Goal: Task Accomplishment & Management: Use online tool/utility

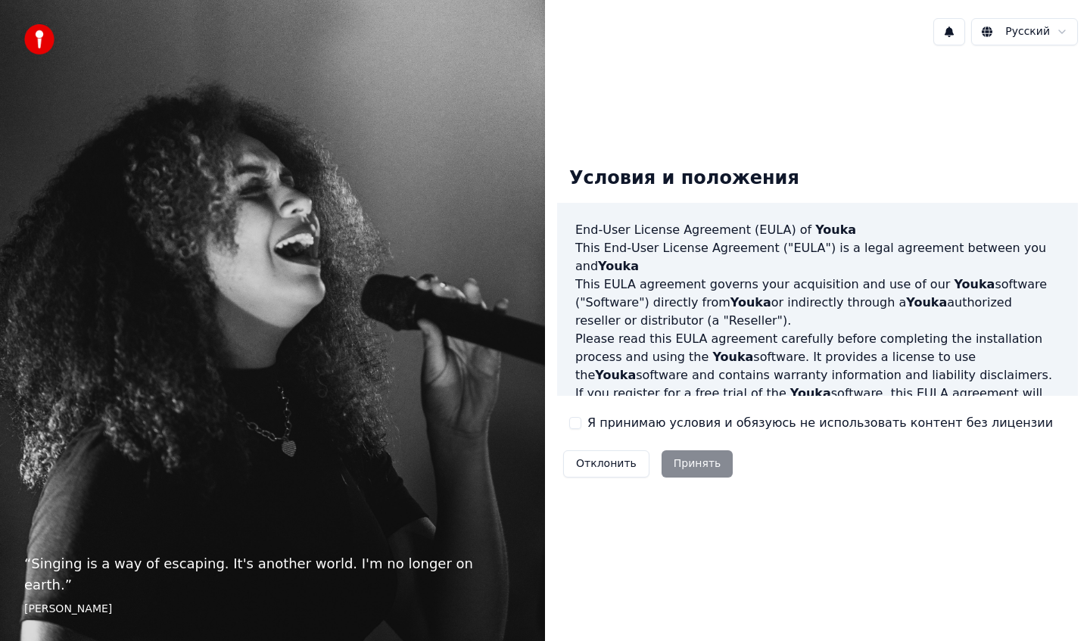
click at [575, 425] on button "Я принимаю условия и обязуюсь не использовать контент без лицензии" at bounding box center [575, 423] width 12 height 12
click at [694, 471] on button "Принять" at bounding box center [697, 463] width 72 height 27
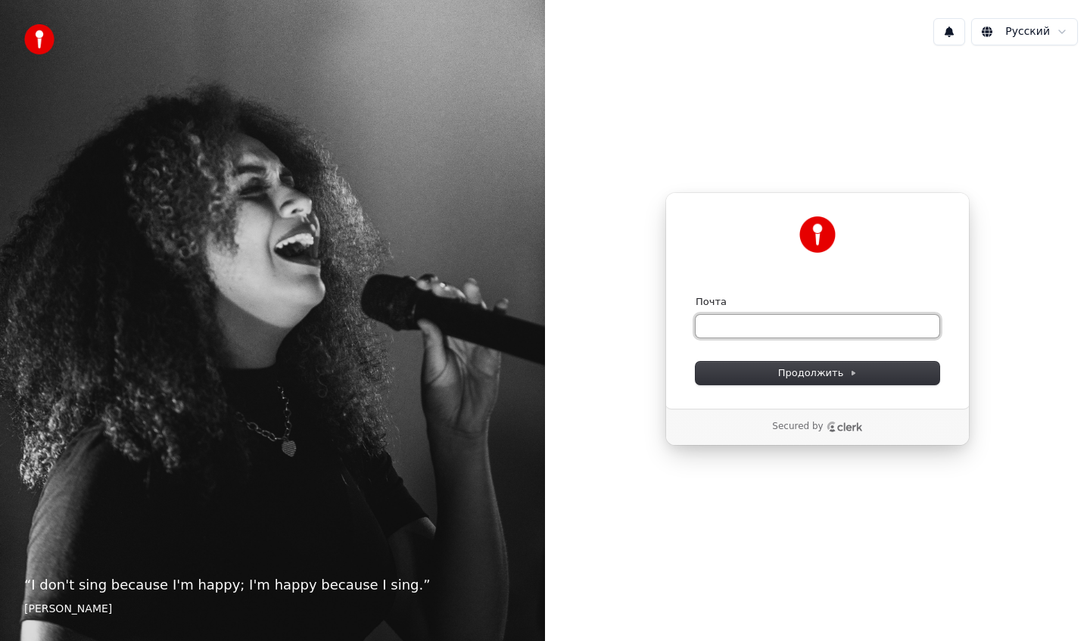
click at [764, 322] on input "Почта" at bounding box center [817, 326] width 244 height 23
click at [836, 328] on input "Почта" at bounding box center [817, 326] width 244 height 23
type input "*"
click at [695, 295] on button "submit" at bounding box center [695, 295] width 0 height 0
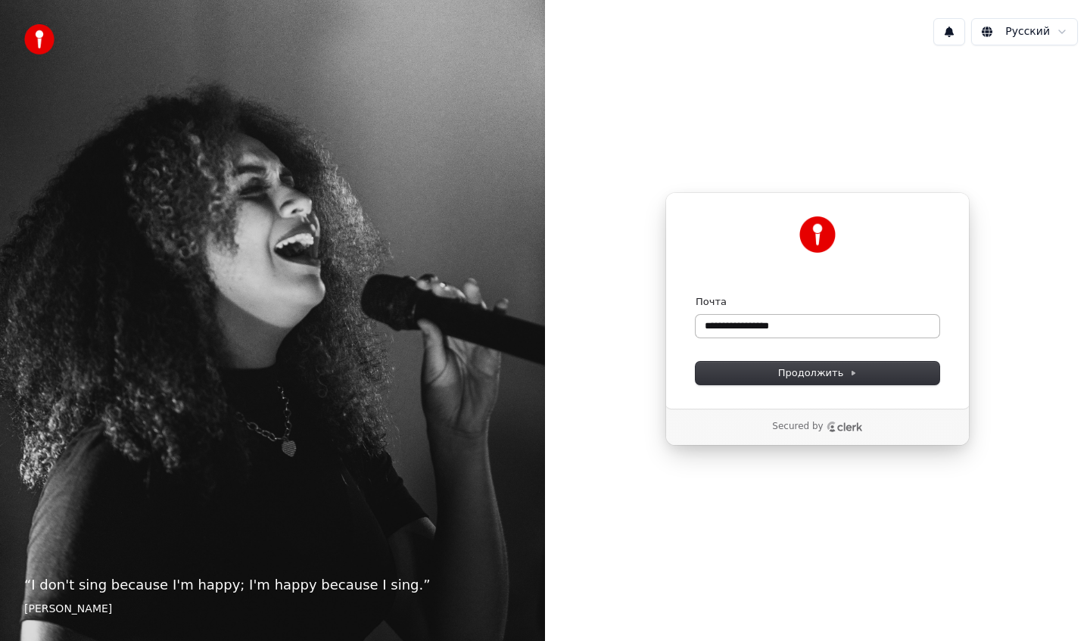
type input "**********"
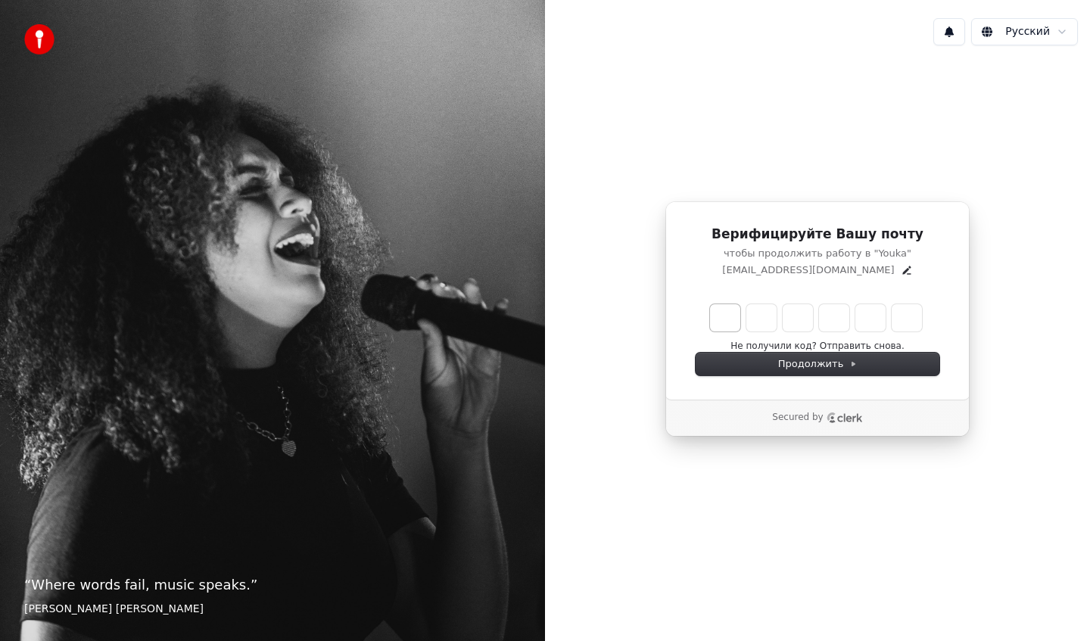
type input "******"
type input "*"
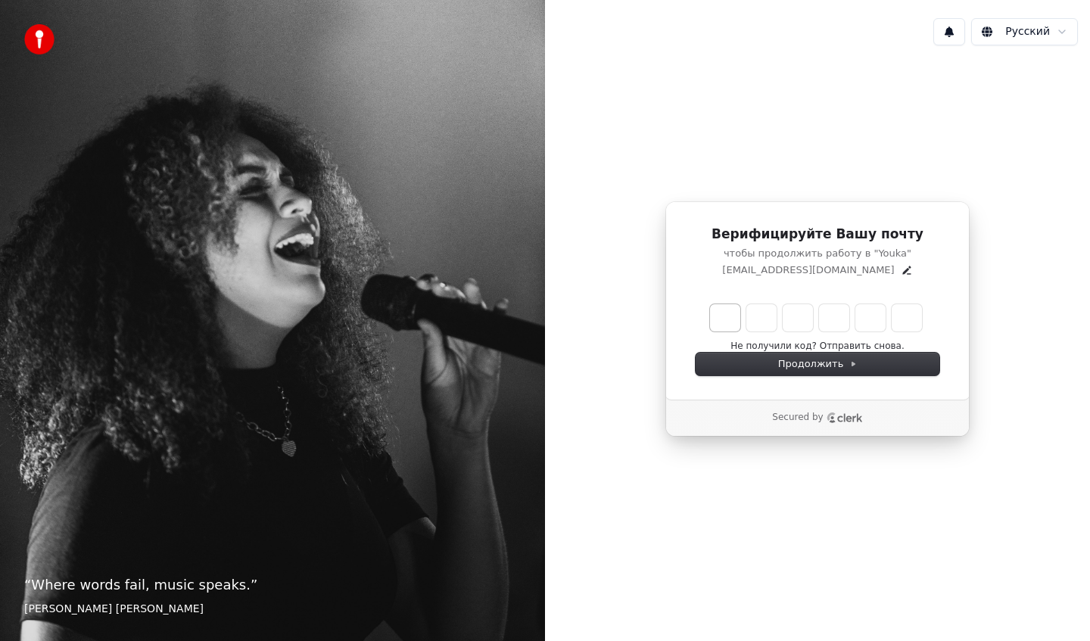
type input "*"
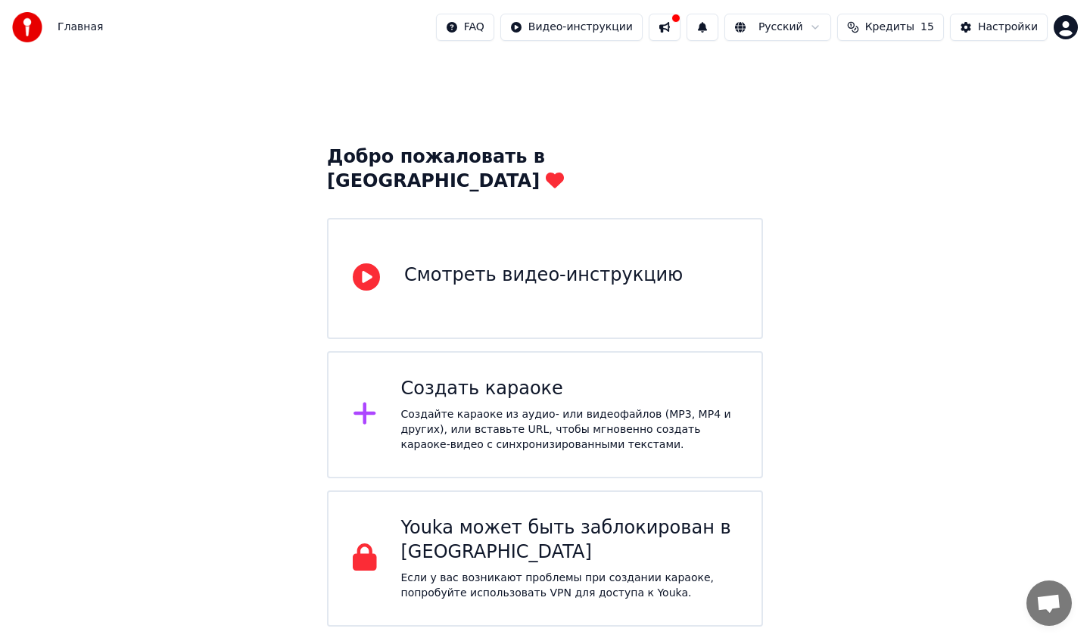
click at [577, 407] on div "Создайте караоке из аудио- или видеофайлов (MP3, MP4 и других), или вставьте UR…" at bounding box center [569, 429] width 337 height 45
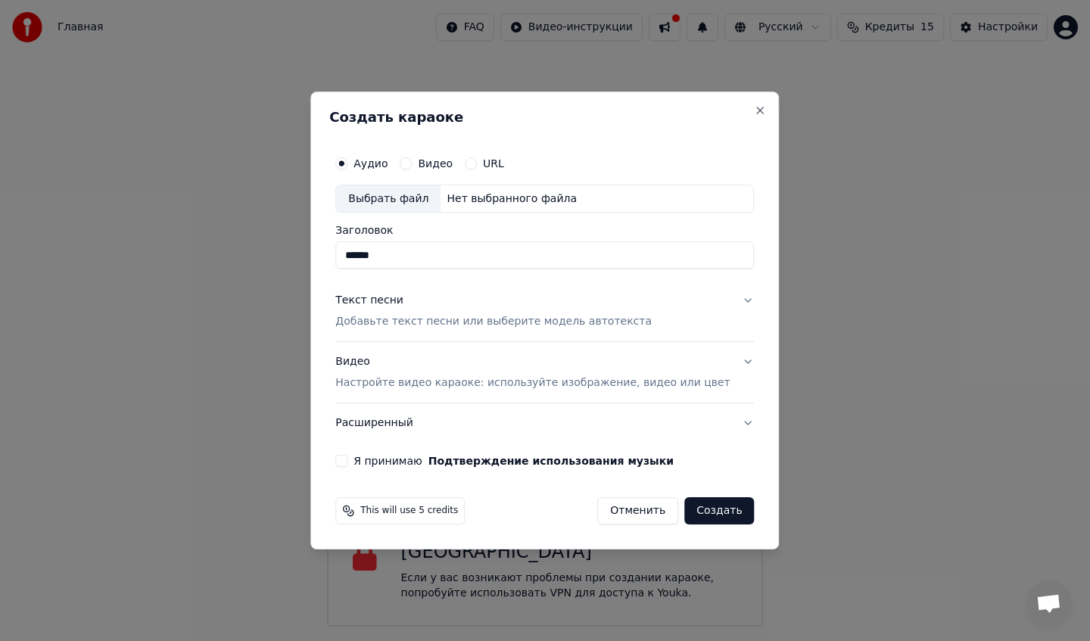
type input "******"
click at [713, 516] on button "Создать" at bounding box center [719, 510] width 70 height 27
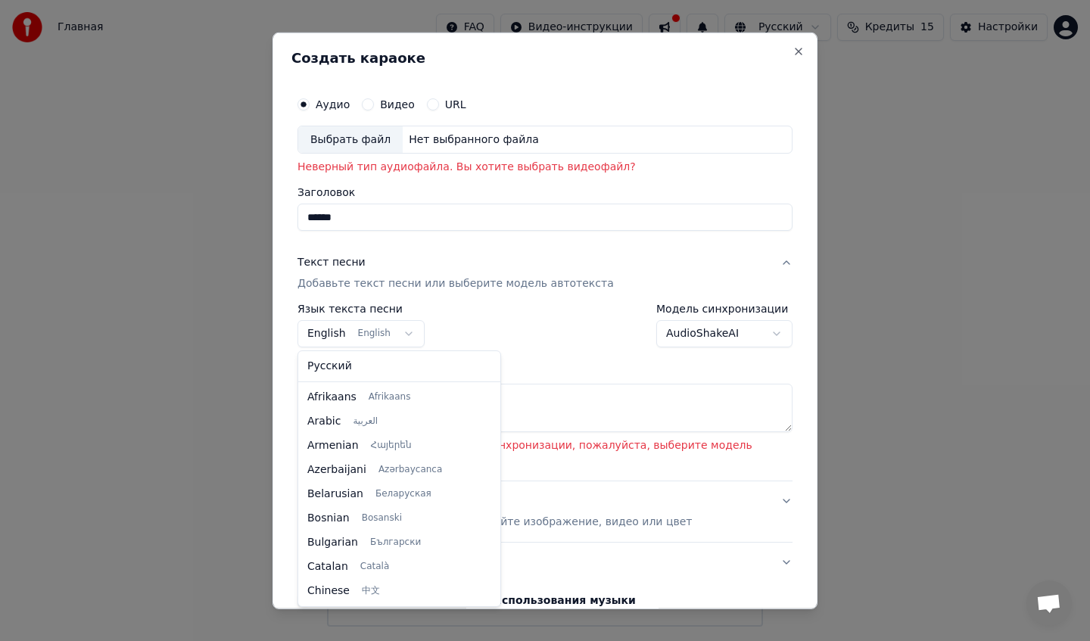
click at [390, 332] on body "Главная FAQ Видео-инструкции Русский Кредиты 15 Настройки Добро пожаловать в Yo…" at bounding box center [545, 313] width 1090 height 627
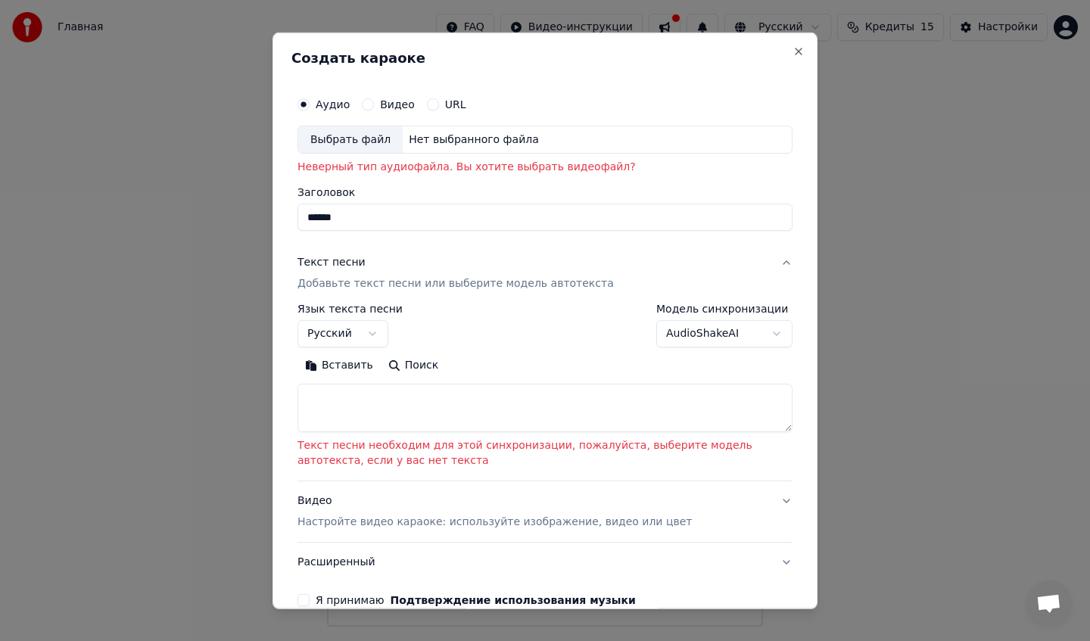
click at [524, 361] on div "Вставить Поиск" at bounding box center [544, 365] width 495 height 24
click at [452, 397] on textarea at bounding box center [544, 408] width 495 height 48
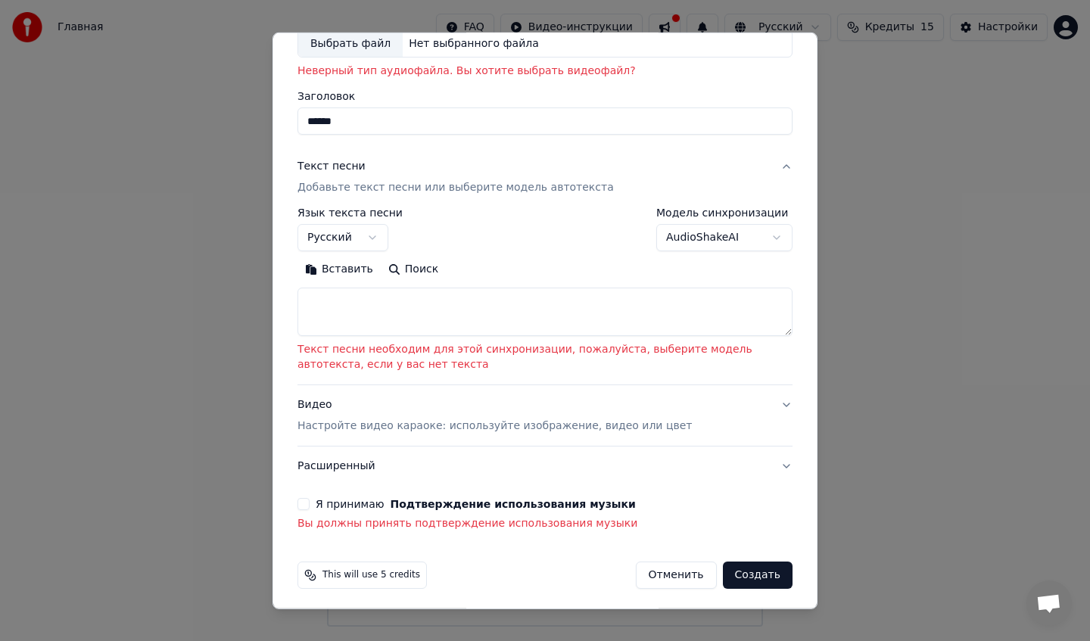
scroll to position [101, 0]
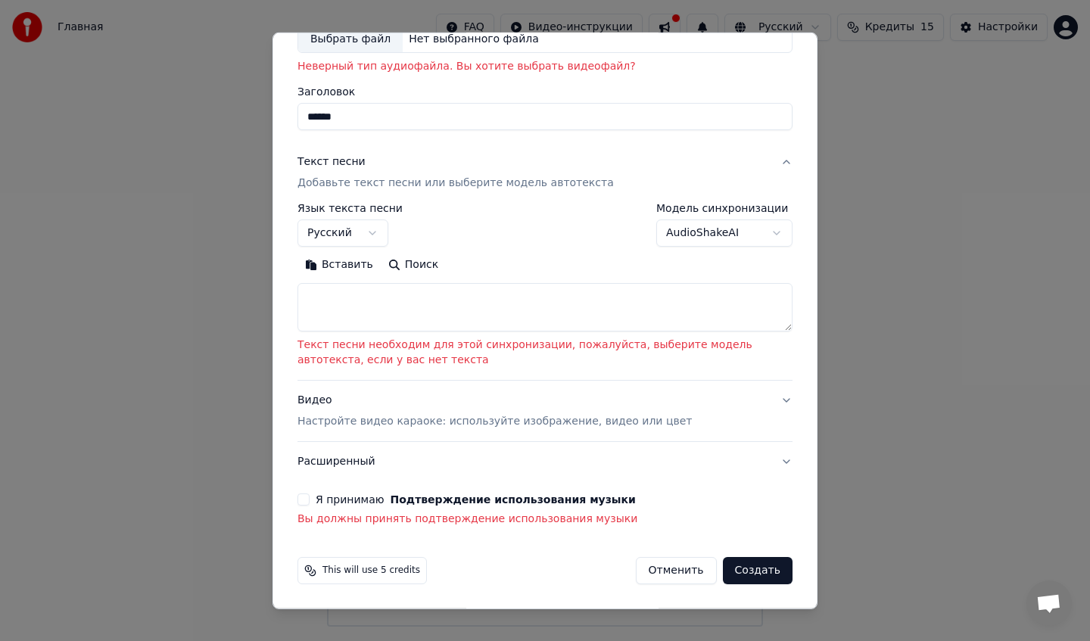
click at [307, 505] on button "Я принимаю Подтверждение использования музыки" at bounding box center [303, 499] width 12 height 12
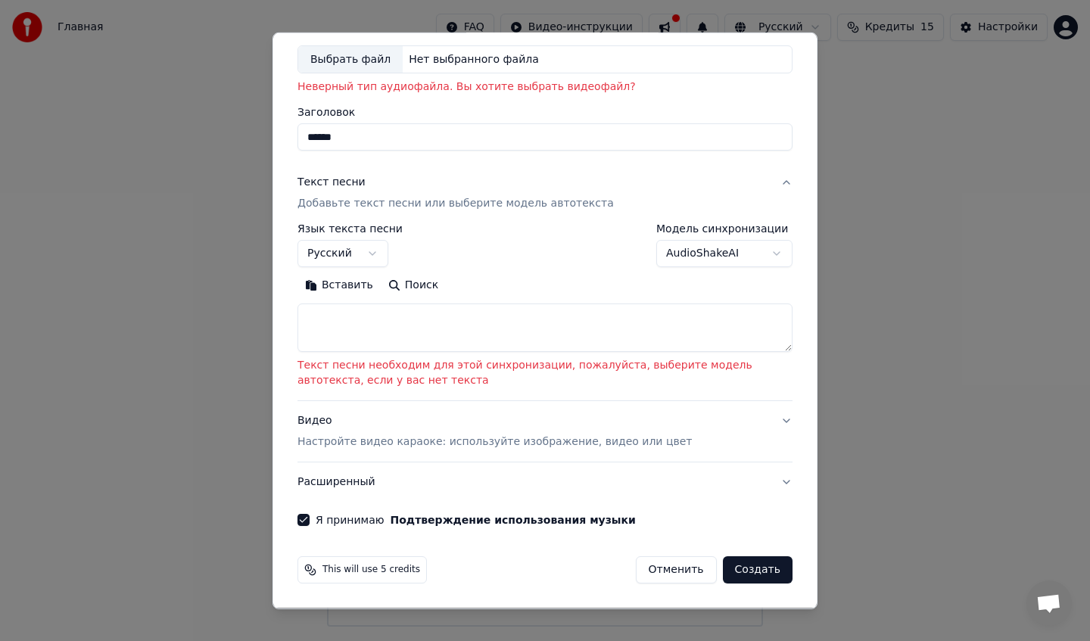
click at [736, 577] on button "Создать" at bounding box center [758, 569] width 70 height 27
select select "**"
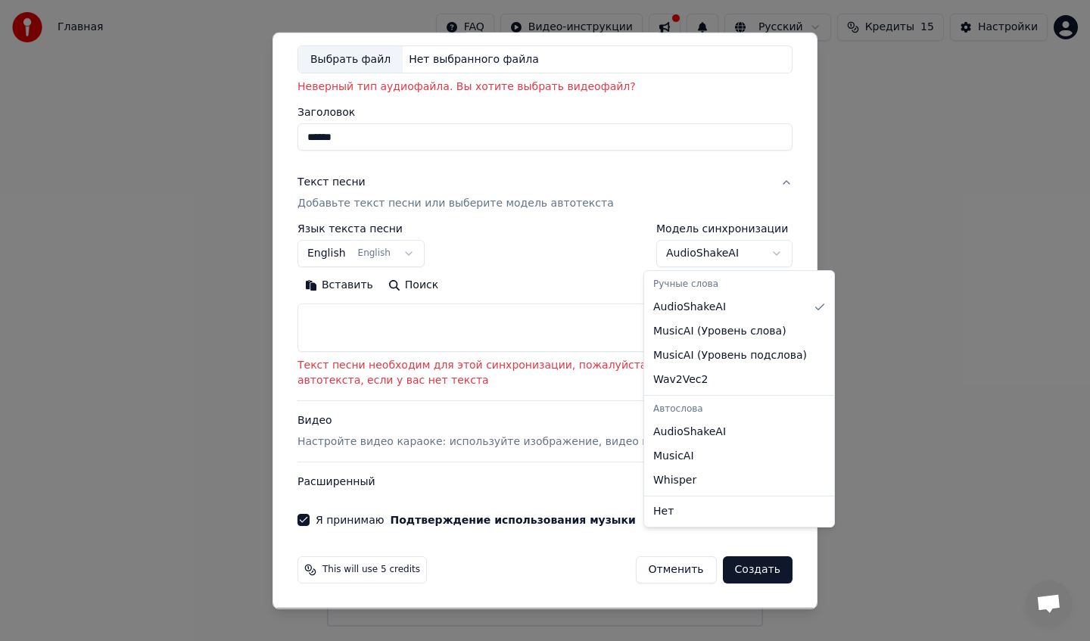
click at [748, 254] on body "Главная FAQ Видео-инструкции Русский Кредиты 15 Настройки Добро пожаловать в Yo…" at bounding box center [545, 313] width 1090 height 627
select select "**********"
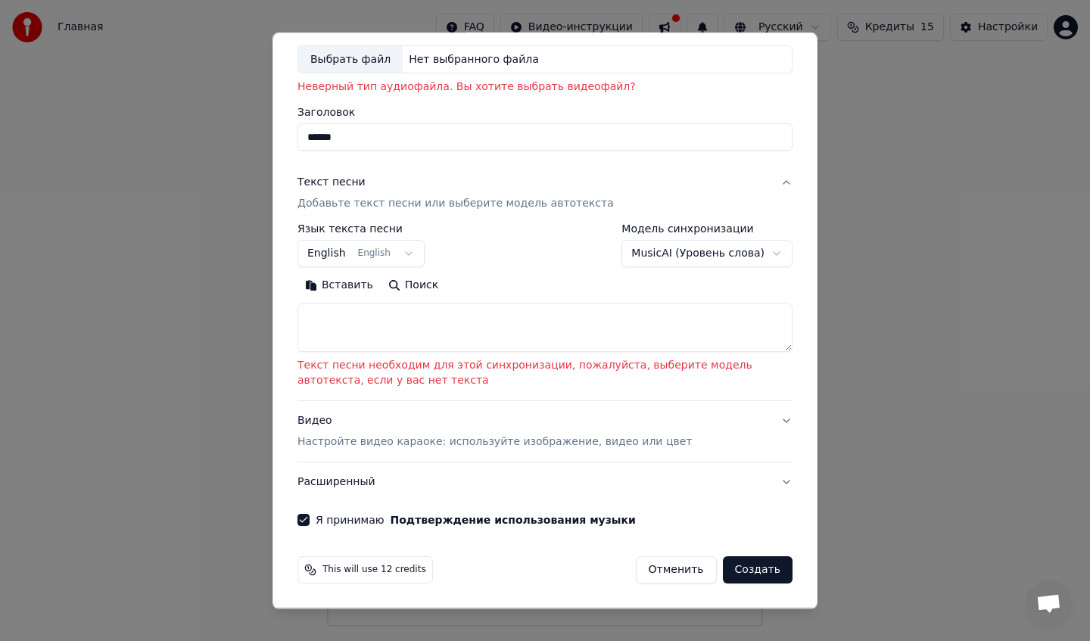
click at [745, 580] on button "Создать" at bounding box center [758, 569] width 70 height 27
click at [397, 334] on textarea at bounding box center [544, 327] width 495 height 48
click at [329, 280] on button "Вставить" at bounding box center [338, 285] width 83 height 24
type textarea "******"
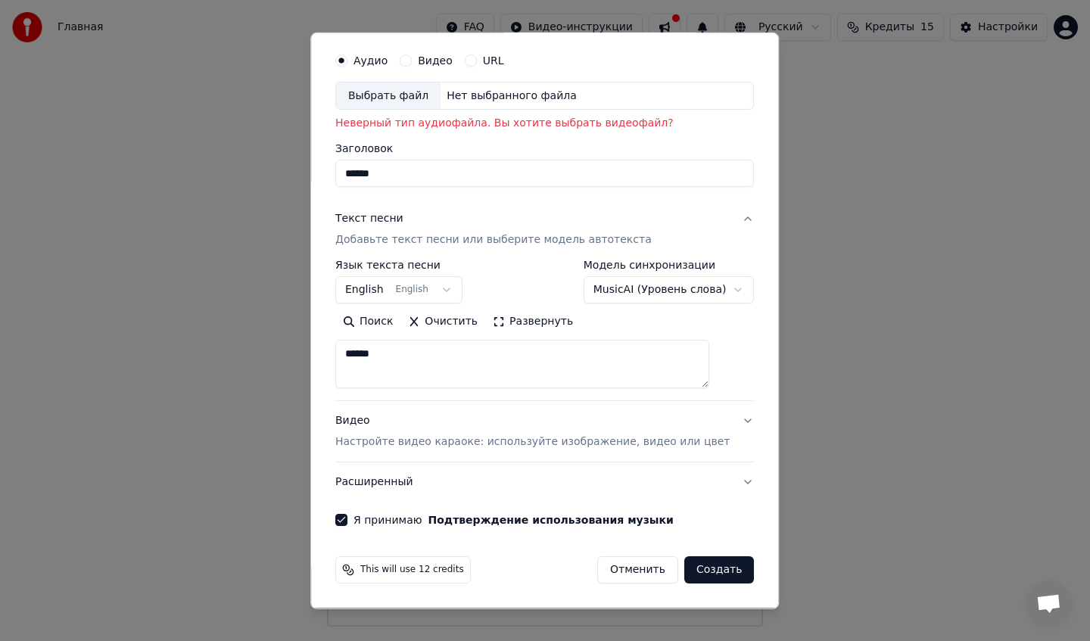
scroll to position [44, 0]
click at [694, 572] on button "Создать" at bounding box center [719, 569] width 70 height 27
click at [686, 566] on button "Создать" at bounding box center [719, 569] width 70 height 27
click at [476, 440] on p "Настройте видео караоке: используйте изображение, видео или цвет" at bounding box center [532, 441] width 394 height 15
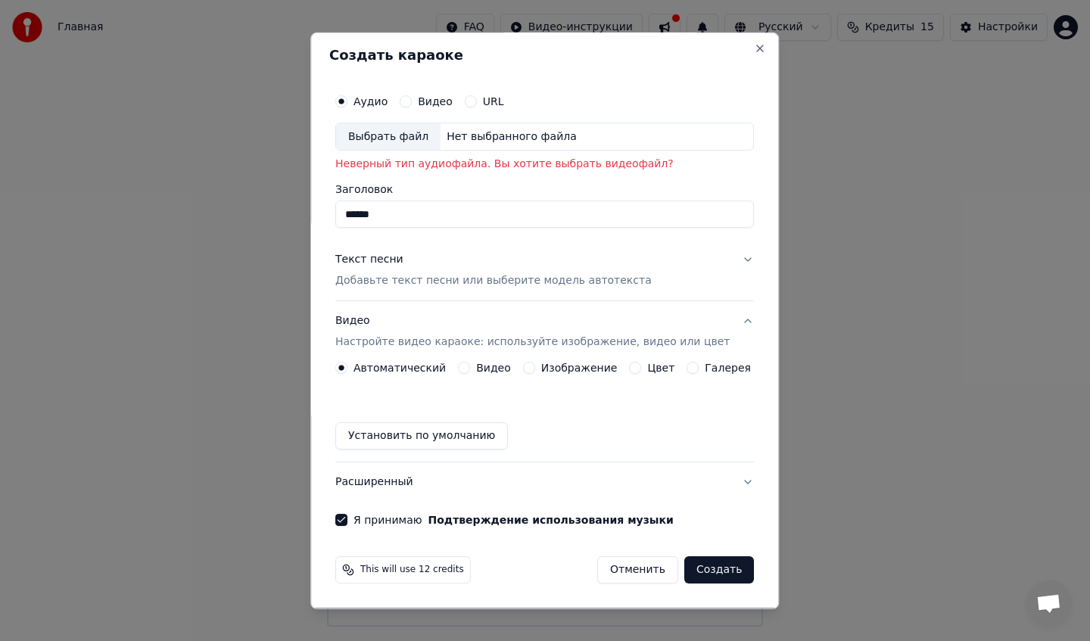
scroll to position [3, 0]
click at [685, 565] on button "Создать" at bounding box center [719, 569] width 70 height 27
click at [399, 138] on div "Выбрать файл" at bounding box center [388, 136] width 104 height 27
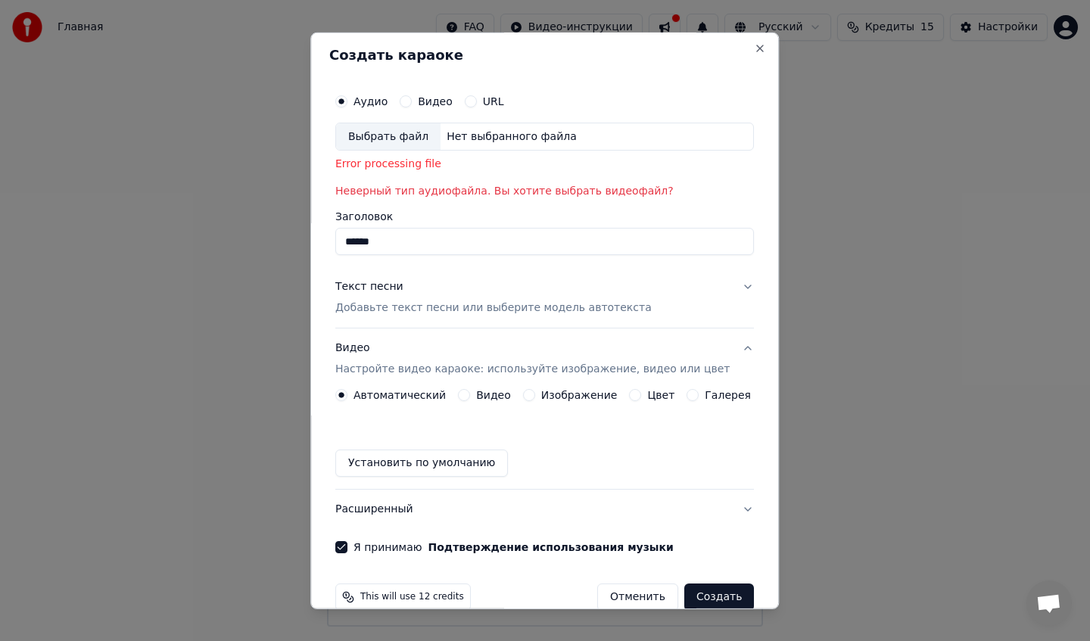
click at [412, 102] on button "Видео" at bounding box center [406, 101] width 12 height 12
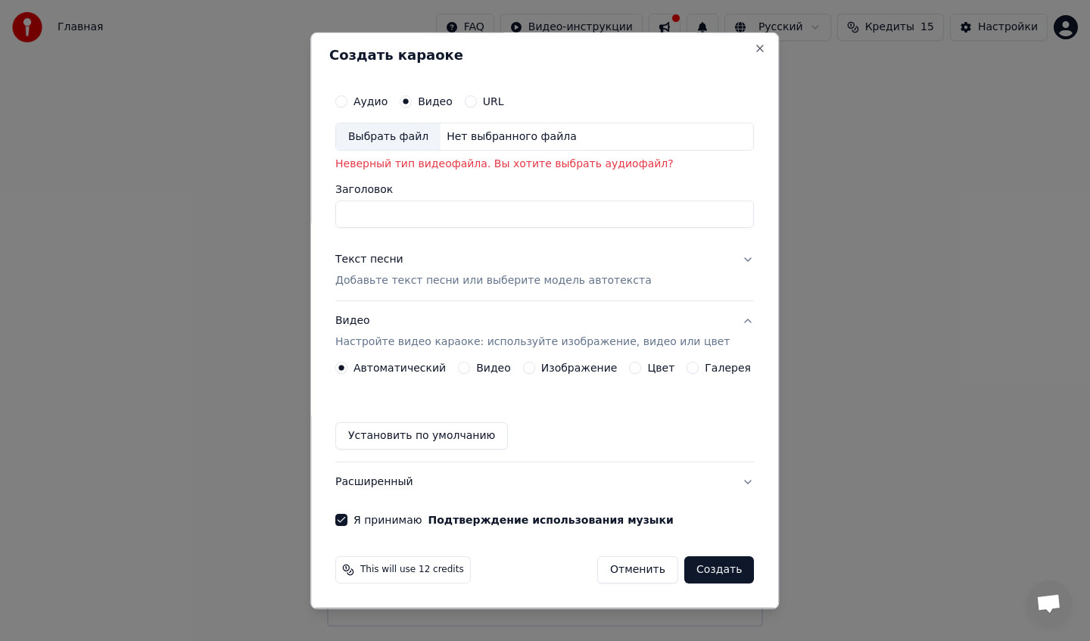
click at [710, 573] on button "Создать" at bounding box center [719, 569] width 70 height 27
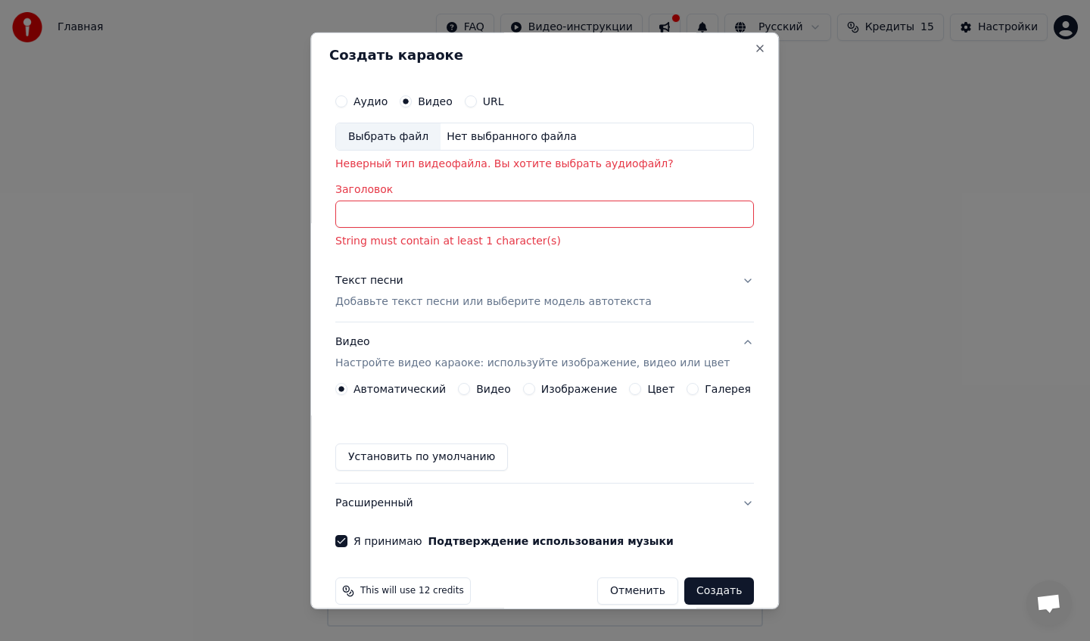
click at [440, 209] on input "Заголовок" at bounding box center [544, 214] width 418 height 27
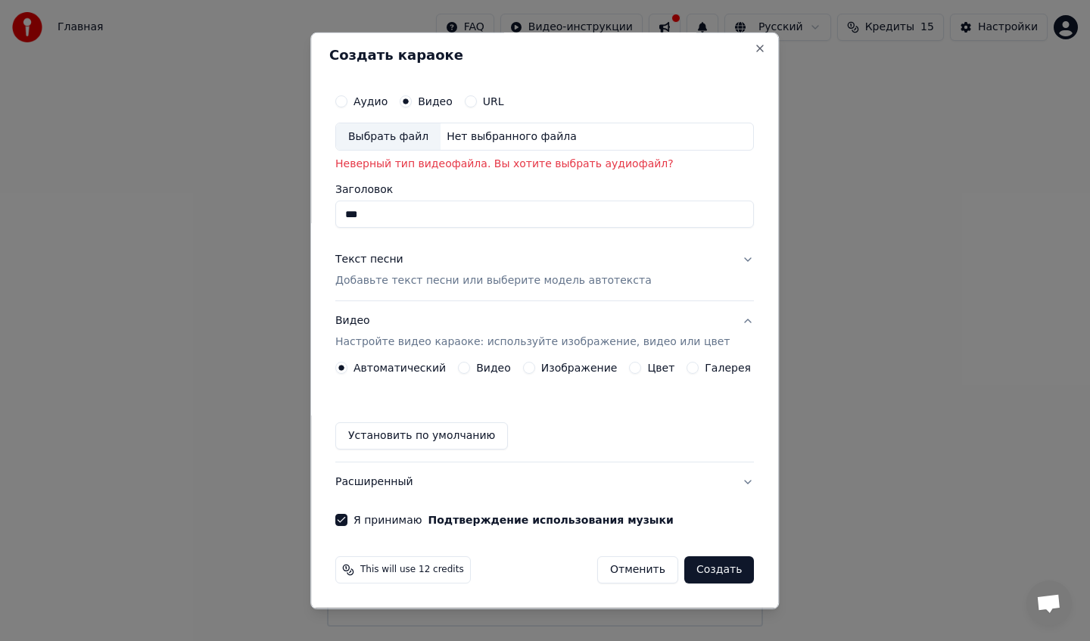
type input "***"
click at [693, 574] on button "Создать" at bounding box center [719, 569] width 70 height 27
click at [359, 98] on div "Аудио" at bounding box center [361, 101] width 52 height 12
click at [347, 102] on button "Аудио" at bounding box center [341, 101] width 12 height 12
click at [412, 141] on div "Выбрать файл" at bounding box center [388, 136] width 104 height 27
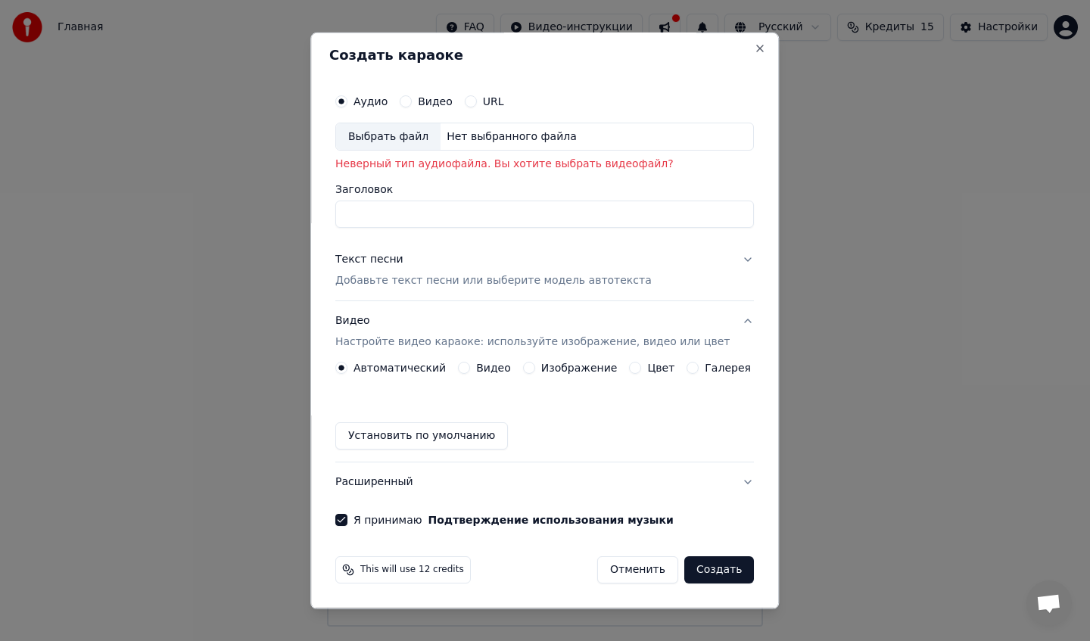
click at [708, 580] on div "This will use 12 credits Отменить Создать" at bounding box center [544, 569] width 431 height 39
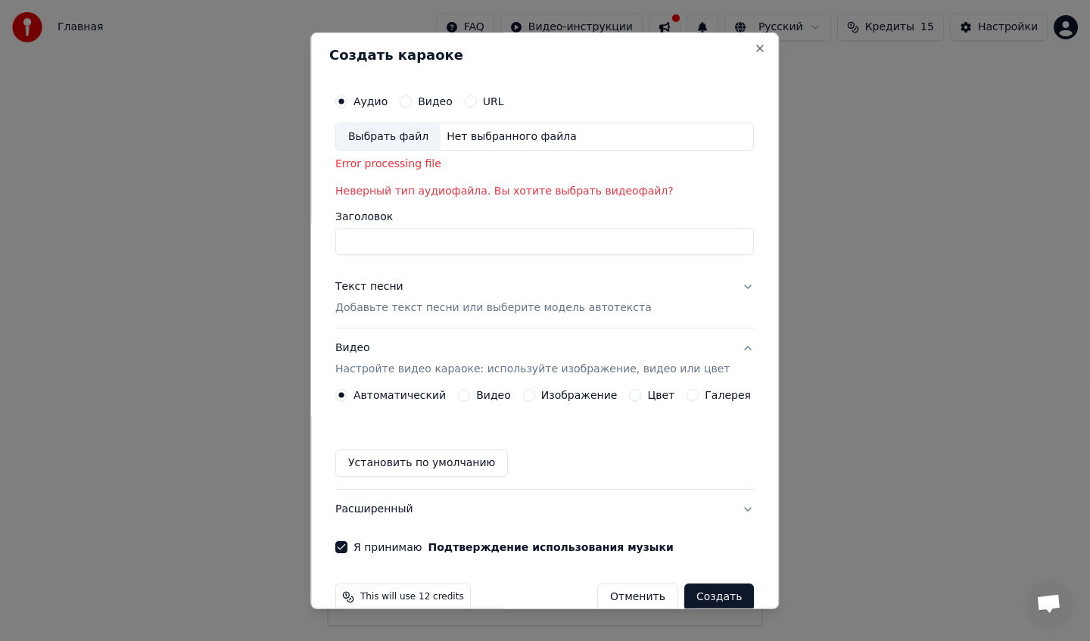
click at [375, 123] on div "Выбрать файл" at bounding box center [388, 136] width 104 height 27
click at [754, 48] on button "Close" at bounding box center [760, 48] width 12 height 12
